Goal: Information Seeking & Learning: Learn about a topic

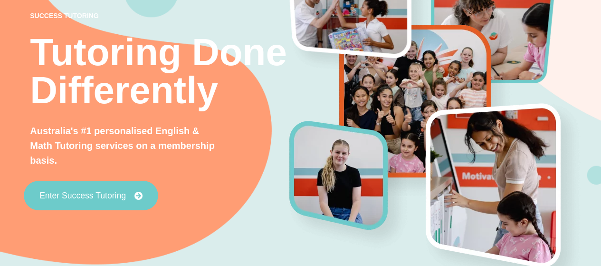
click at [133, 190] on link "Enter Success Tutoring" at bounding box center [91, 195] width 134 height 29
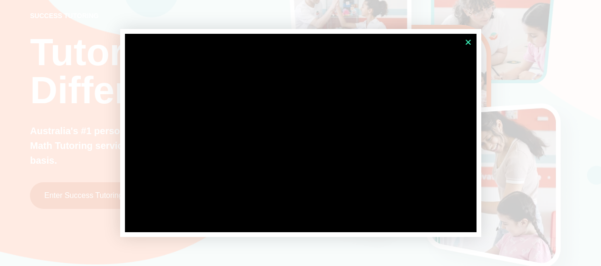
click at [470, 42] on icon "Close" at bounding box center [468, 41] width 7 height 7
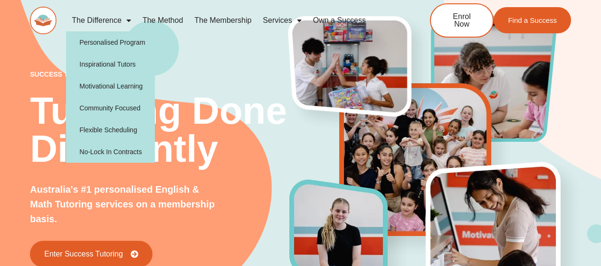
click at [129, 20] on span "Menu" at bounding box center [127, 20] width 10 height 17
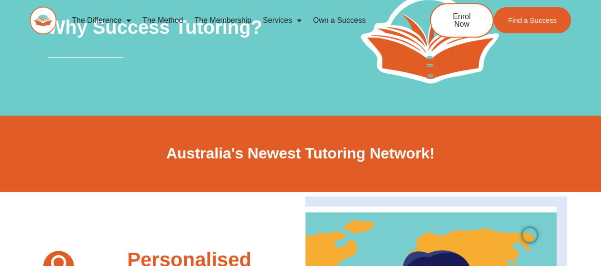
scroll to position [124, 0]
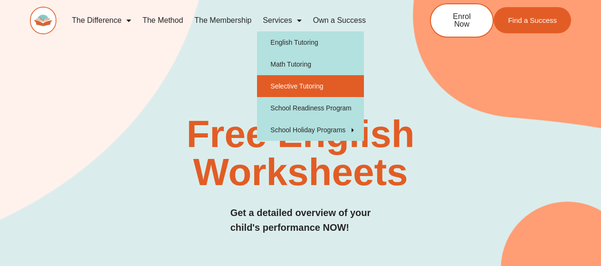
click at [305, 91] on link "Selective Tutoring" at bounding box center [310, 86] width 107 height 22
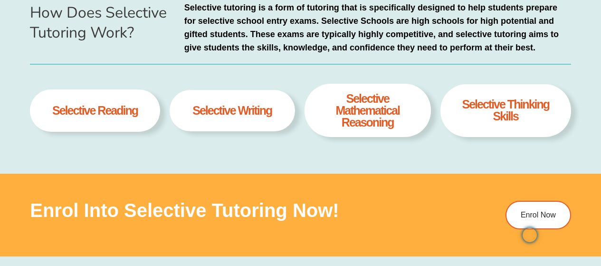
scroll to position [436, 0]
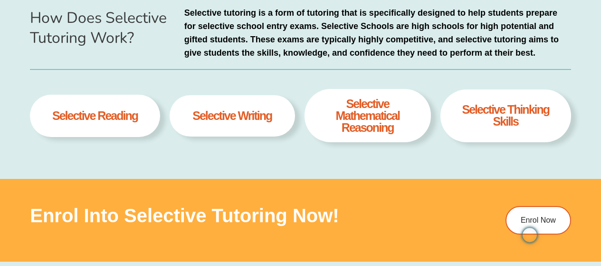
click at [243, 114] on h4 "selective writing" at bounding box center [231, 116] width 79 height 12
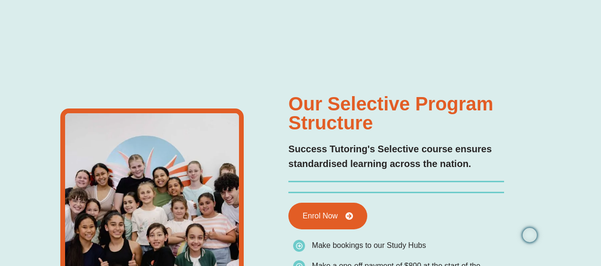
scroll to position [1636, 0]
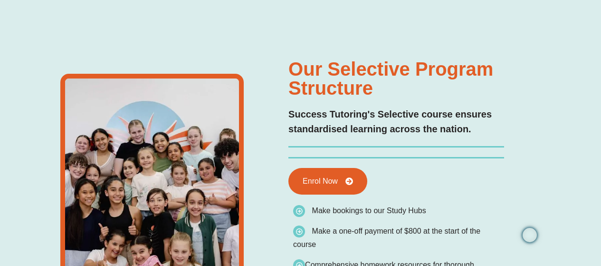
type input "*"
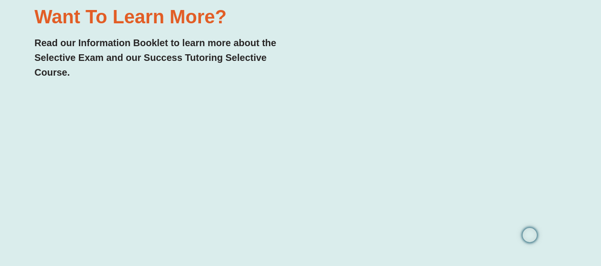
scroll to position [5, 0]
